Goal: Check status

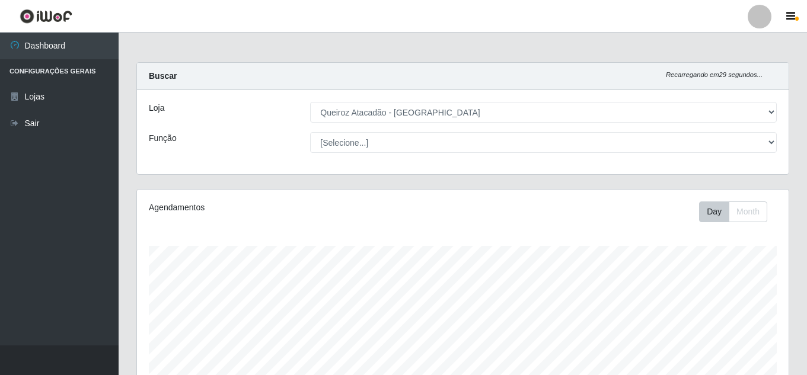
select select "462"
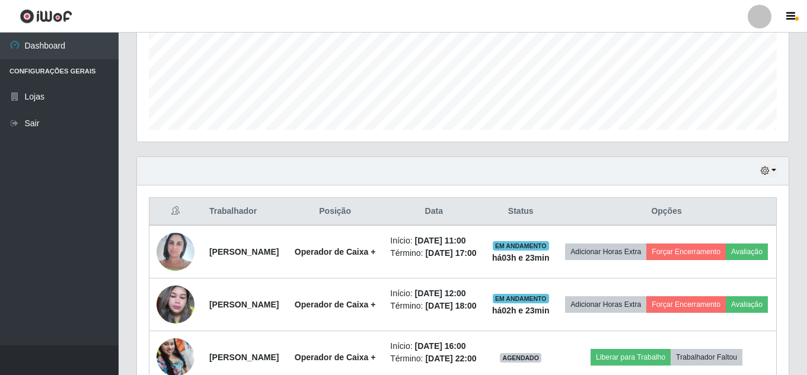
scroll to position [270, 0]
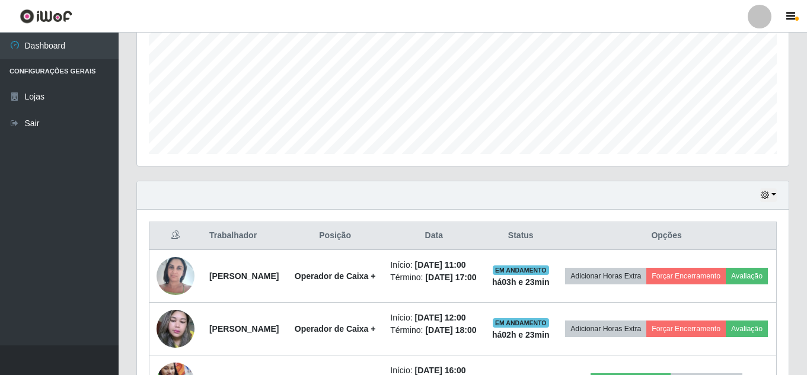
click at [777, 196] on div "Hoje 1 dia 3 dias 1 Semana Não encerrados" at bounding box center [463, 195] width 652 height 28
click at [770, 194] on button "button" at bounding box center [768, 196] width 17 height 14
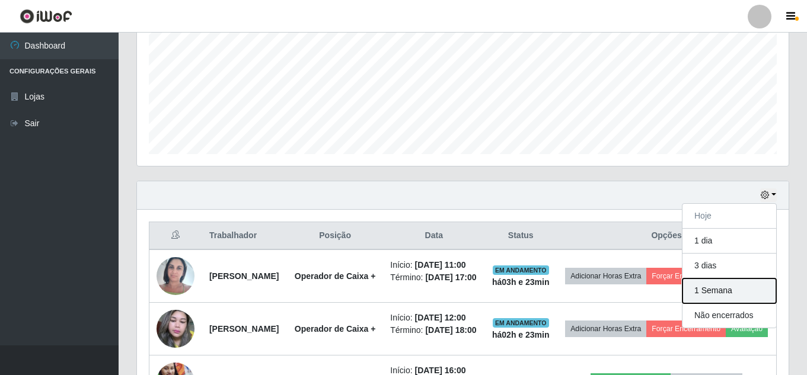
click at [720, 291] on button "1 Semana" at bounding box center [729, 291] width 94 height 25
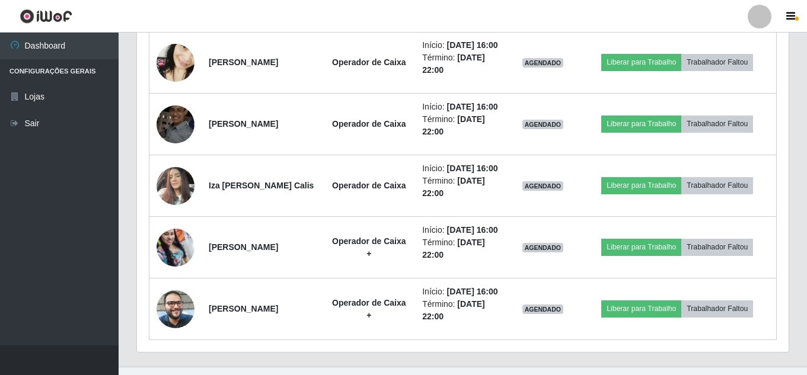
scroll to position [2048, 0]
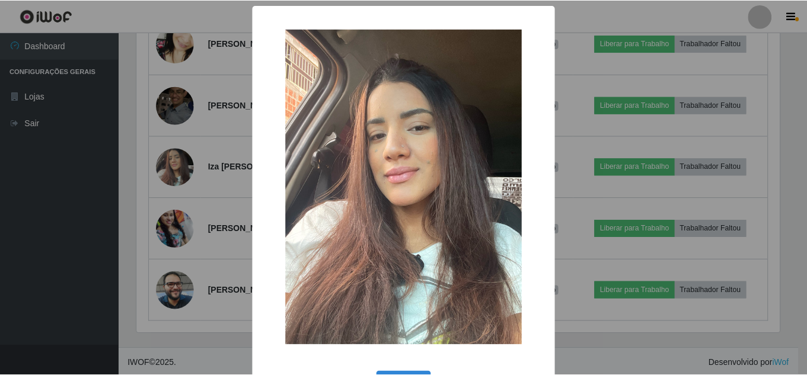
scroll to position [44, 0]
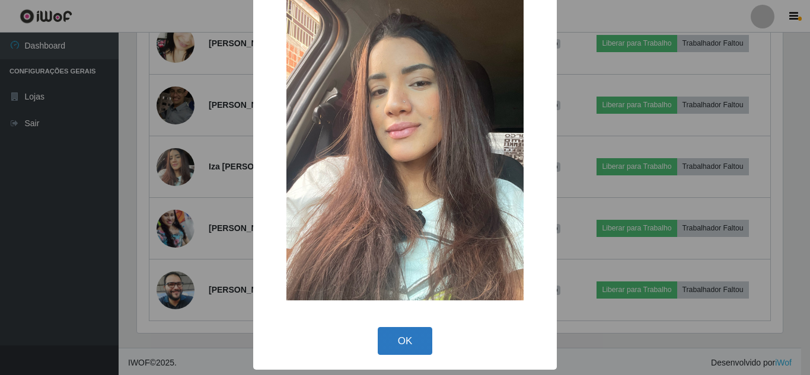
click at [407, 351] on button "OK" at bounding box center [405, 341] width 55 height 28
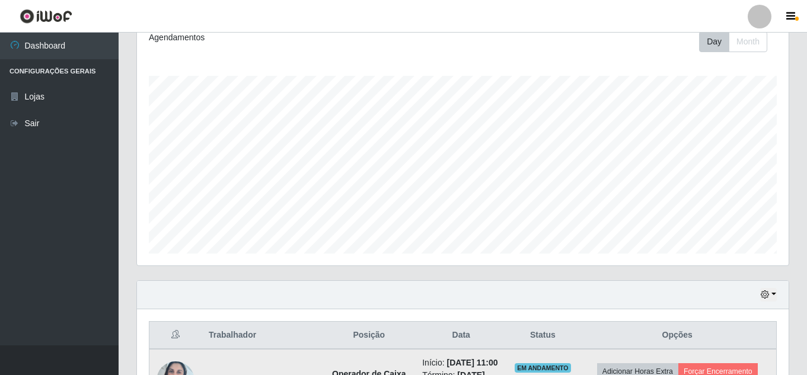
scroll to position [0, 0]
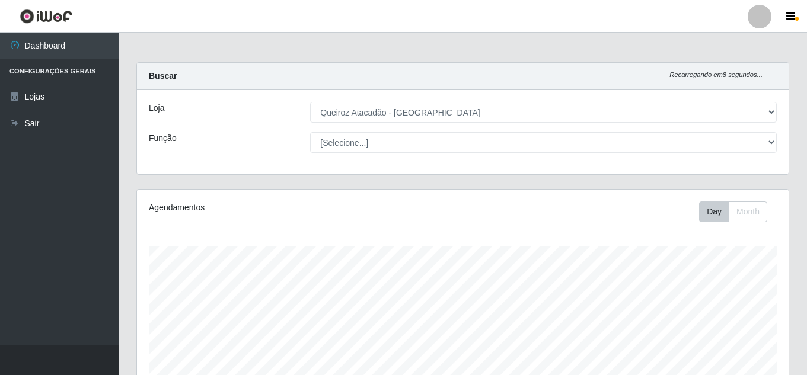
click at [225, 202] on div "Agendamentos" at bounding box center [274, 208] width 251 height 12
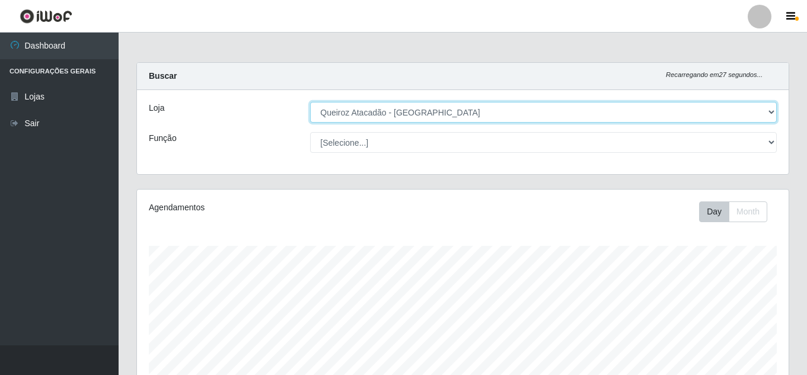
click at [362, 108] on select "[Selecione...] Queiroz [GEOGRAPHIC_DATA] - [GEOGRAPHIC_DATA]" at bounding box center [543, 112] width 467 height 21
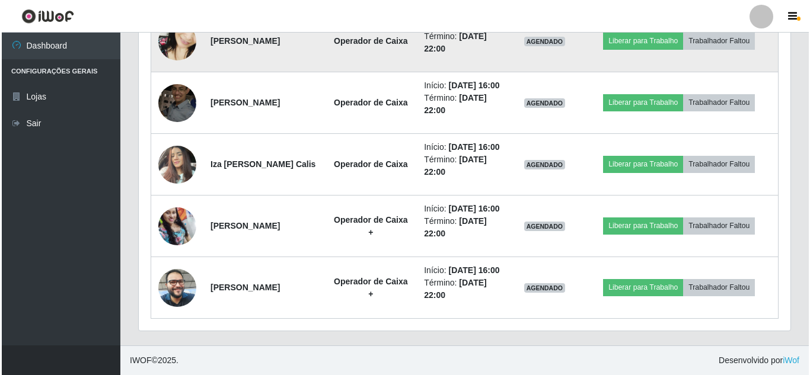
scroll to position [2424, 0]
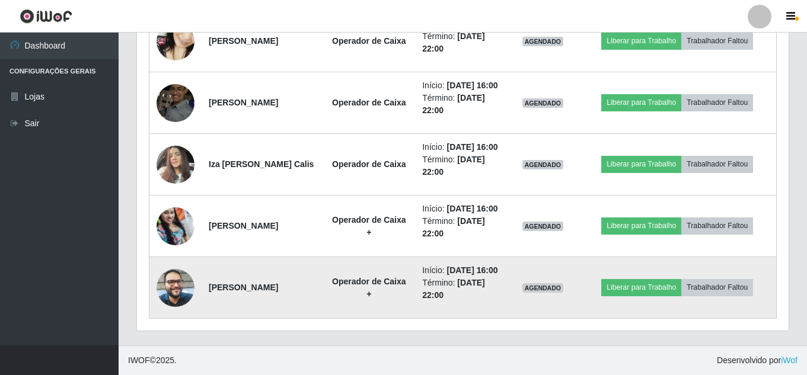
drag, startPoint x: 340, startPoint y: 270, endPoint x: 240, endPoint y: 257, distance: 100.4
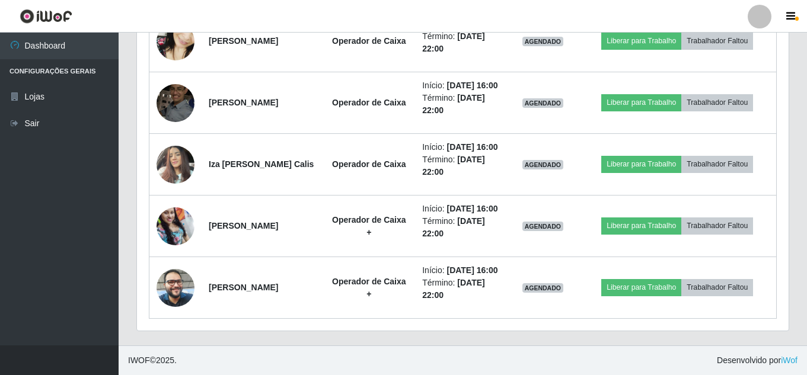
drag, startPoint x: 240, startPoint y: 257, endPoint x: 224, endPoint y: 326, distance: 71.2
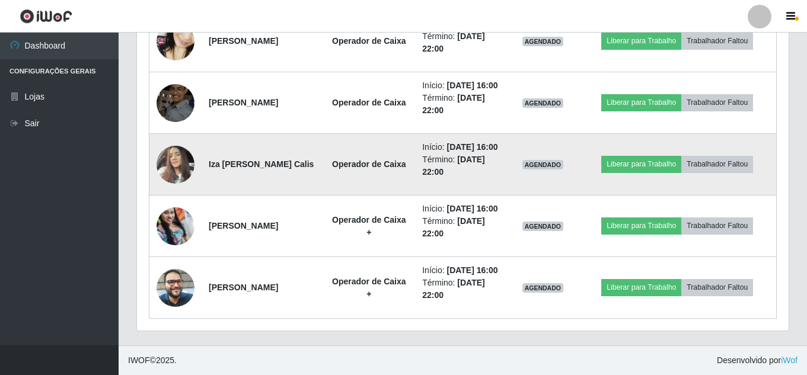
click at [189, 139] on img at bounding box center [176, 164] width 38 height 50
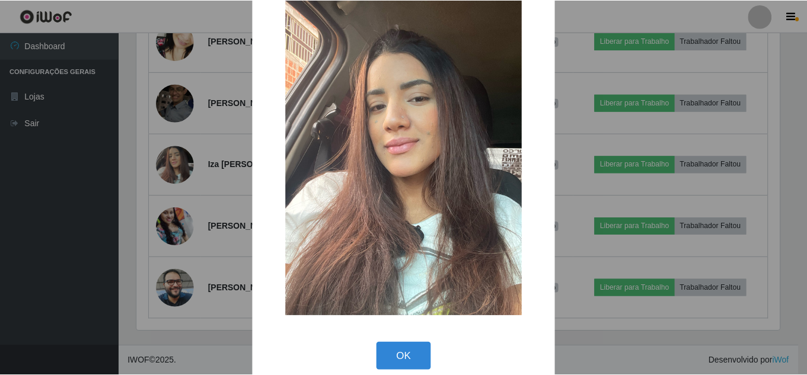
scroll to position [44, 0]
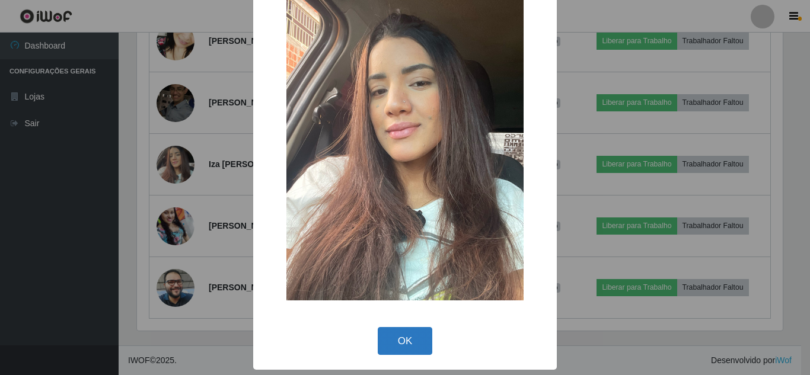
click at [412, 343] on button "OK" at bounding box center [405, 341] width 55 height 28
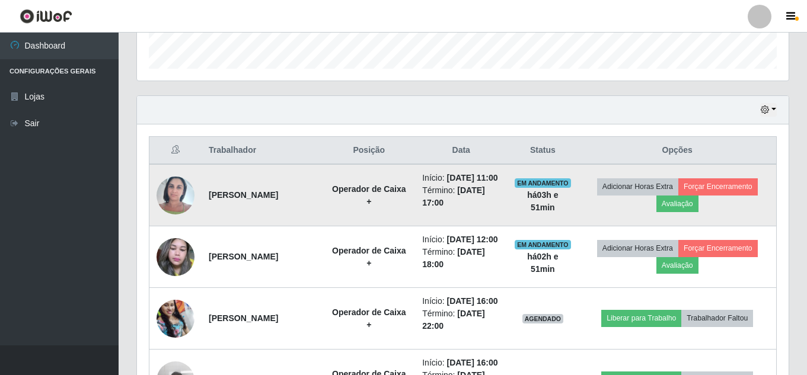
scroll to position [356, 0]
